Goal: Navigation & Orientation: Find specific page/section

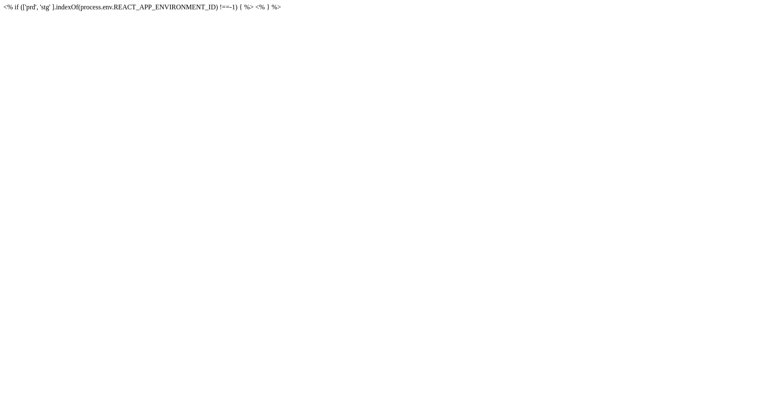
click at [254, 14] on html "<% if (['prd', 'stg' ].indexOf(process.env.REACT_APP_ENVIRONMENT_ID) !==-1) { %…" at bounding box center [382, 7] width 765 height 14
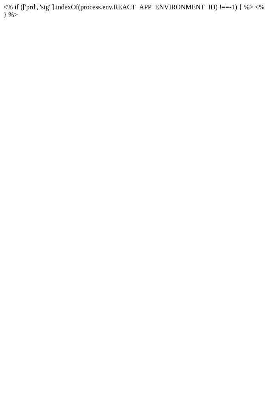
click at [208, 22] on html "<% if (['prd', 'stg' ].indexOf(process.env.REACT_APP_ENVIRONMENT_ID) !==-1) { %…" at bounding box center [136, 11] width 272 height 22
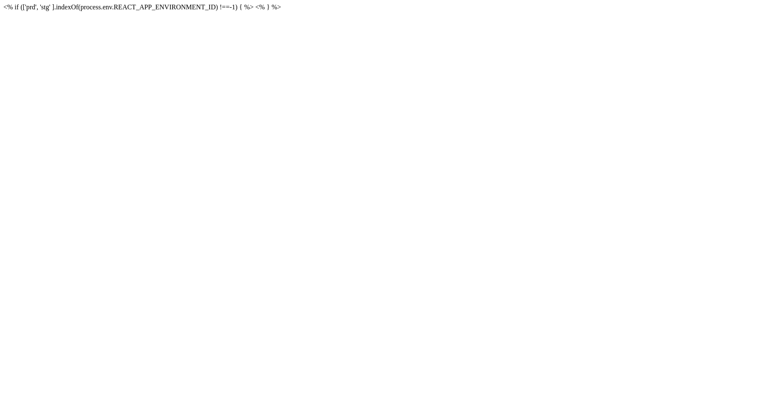
click at [381, 14] on html "<% if (['prd', 'stg' ].indexOf(process.env.REACT_APP_ENVIRONMENT_ID) !==-1) { %…" at bounding box center [382, 7] width 765 height 14
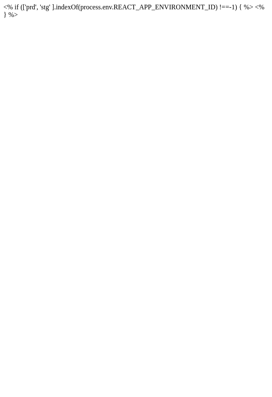
click at [179, 22] on html "<% if (['prd', 'stg' ].indexOf(process.env.REACT_APP_ENVIRONMENT_ID) !==-1) { %…" at bounding box center [136, 11] width 272 height 22
click at [218, 22] on html "<% if (['prd', 'stg' ].indexOf(process.env.REACT_APP_ENVIRONMENT_ID) !==-1) { %…" at bounding box center [136, 11] width 272 height 22
click at [180, 17] on body "<% if (['prd', 'stg' ].indexOf(process.env.REACT_APP_ENVIRONMENT_ID) !==-1) { %…" at bounding box center [136, 10] width 266 height 15
drag, startPoint x: 180, startPoint y: 17, endPoint x: 0, endPoint y: 1, distance: 180.9
click at [0, 1] on html "<% if (['prd', 'stg' ].indexOf(process.env.REACT_APP_ENVIRONMENT_ID) !==-1) { %…" at bounding box center [136, 11] width 272 height 22
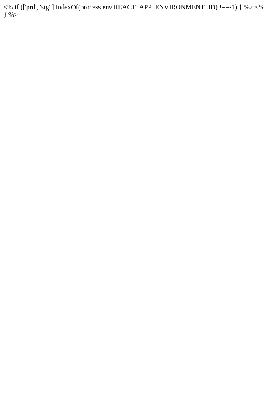
copy body "<% if (['prd', 'stg' ].indexOf(process.env.REACT_APP_ENVIRONMENT_ID) !==-1) { %…"
